Goal: Check status: Check status

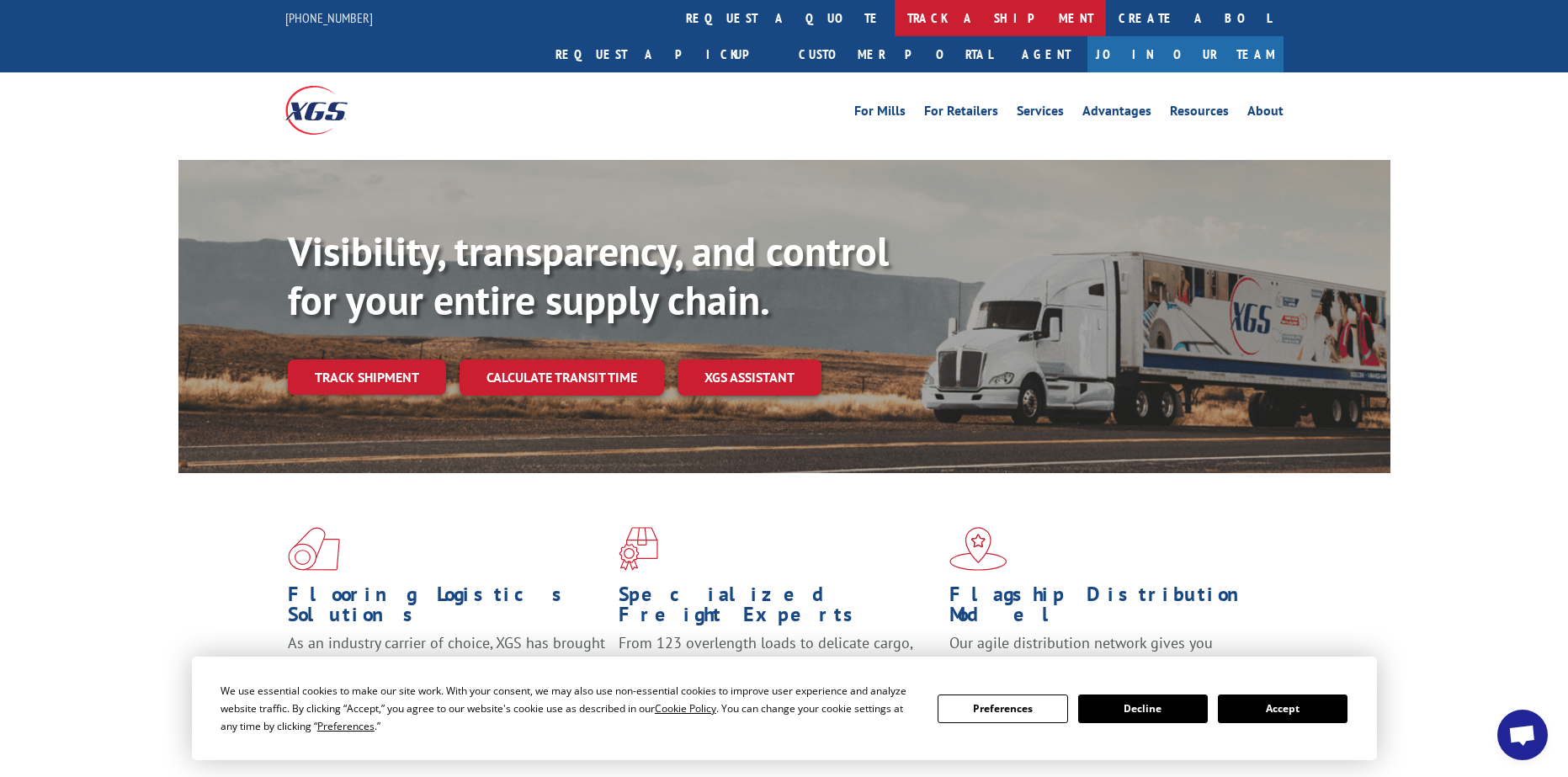
click at [895, 12] on link "track a shipment" at bounding box center [1001, 18] width 211 height 36
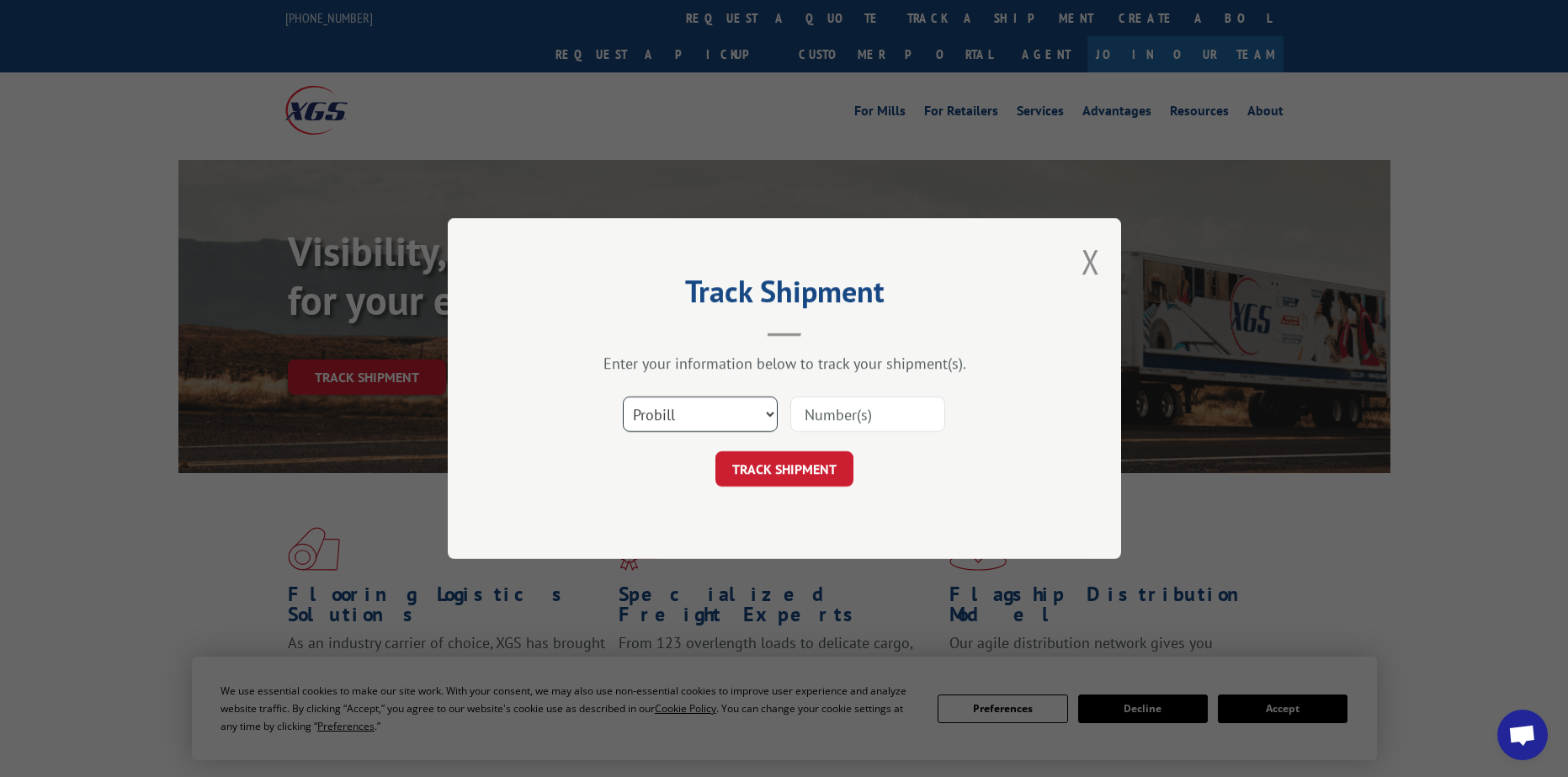
click at [759, 413] on select "Select category... Probill BOL PO" at bounding box center [701, 414] width 155 height 35
select select "bol"
click at [623, 396] on select "Select category... Probill BOL PO" at bounding box center [701, 414] width 155 height 35
click at [889, 412] on input at bounding box center [868, 414] width 155 height 35
paste input "54395917"
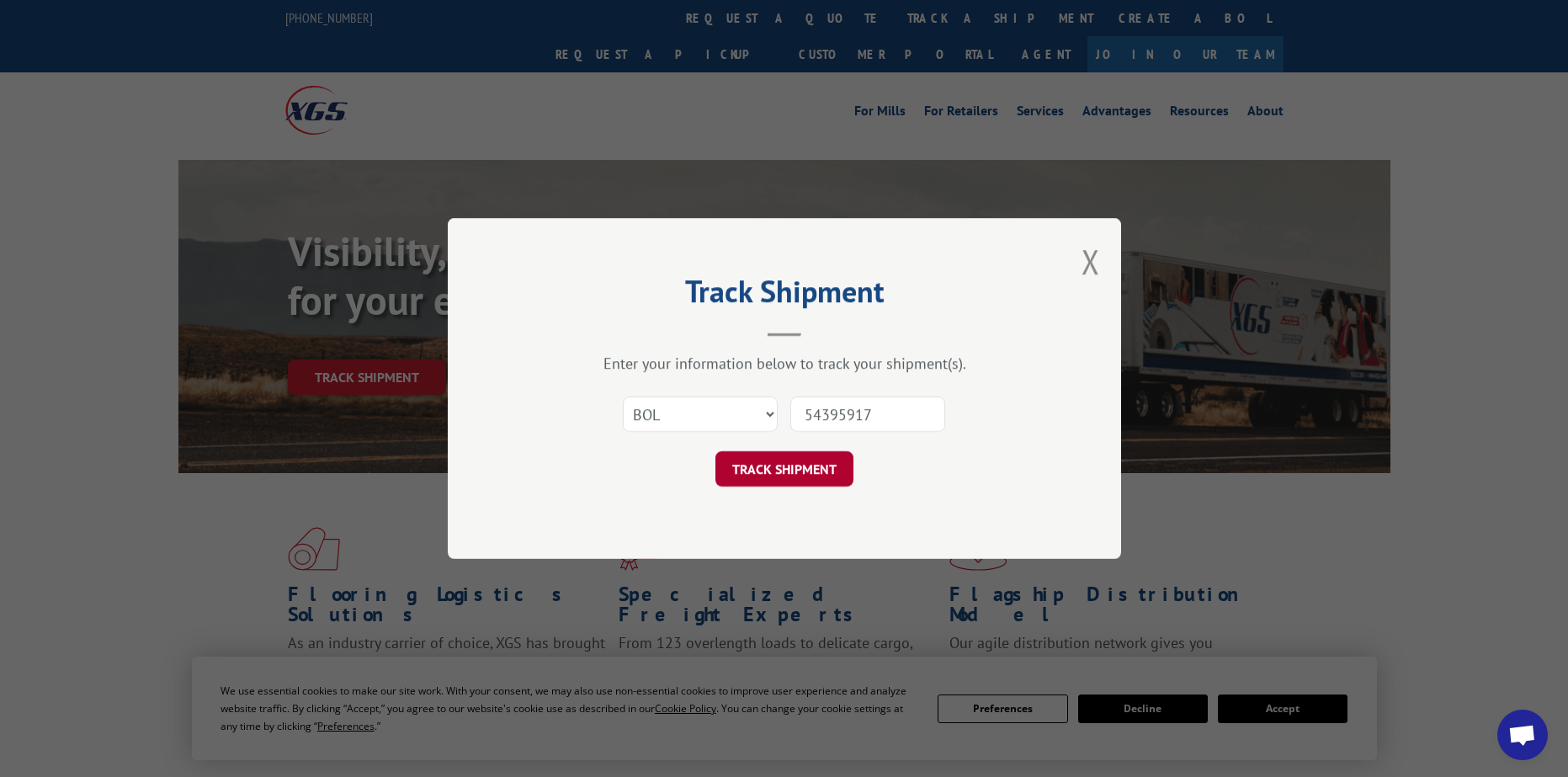
type input "54395917"
click at [810, 473] on button "TRACK SHIPMENT" at bounding box center [785, 469] width 138 height 35
